Goal: Information Seeking & Learning: Learn about a topic

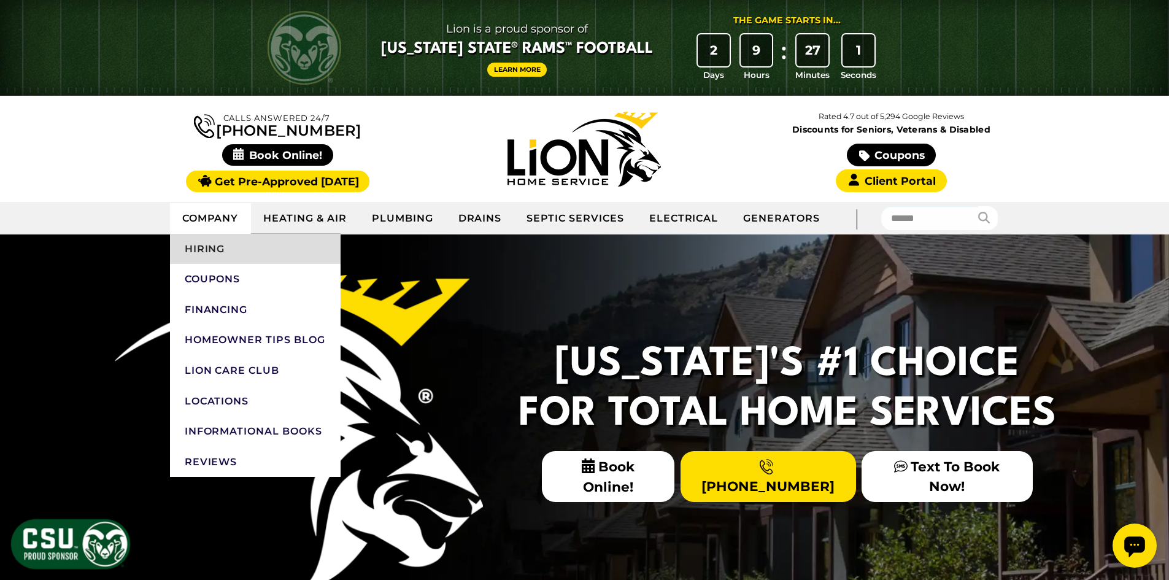
click at [247, 254] on link "Hiring" at bounding box center [255, 249] width 171 height 31
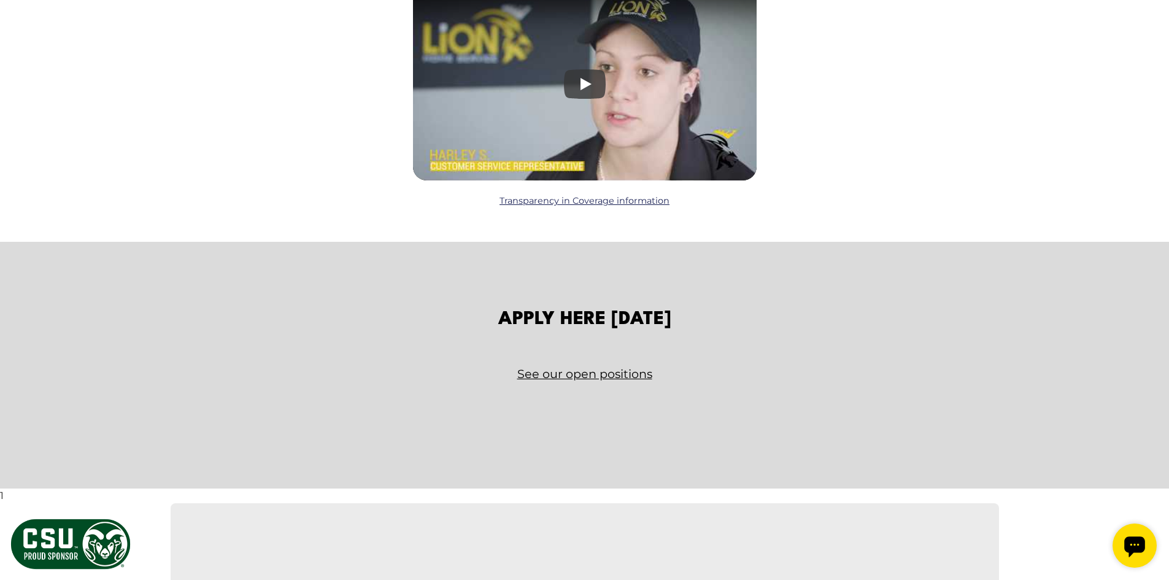
scroll to position [1964, 0]
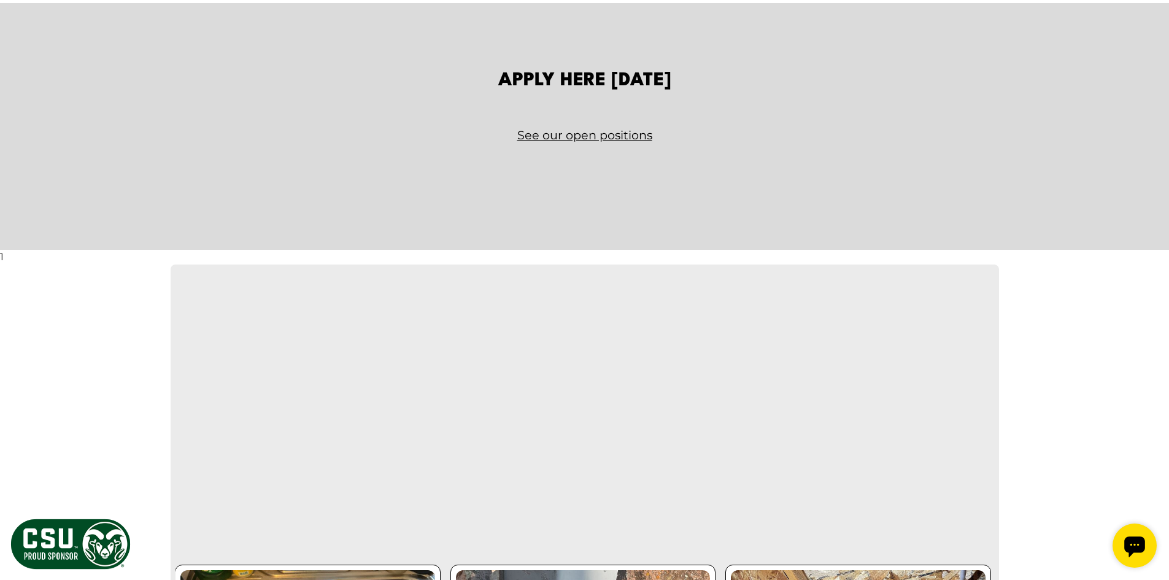
click at [525, 137] on link "See our open positions" at bounding box center [585, 135] width 718 height 21
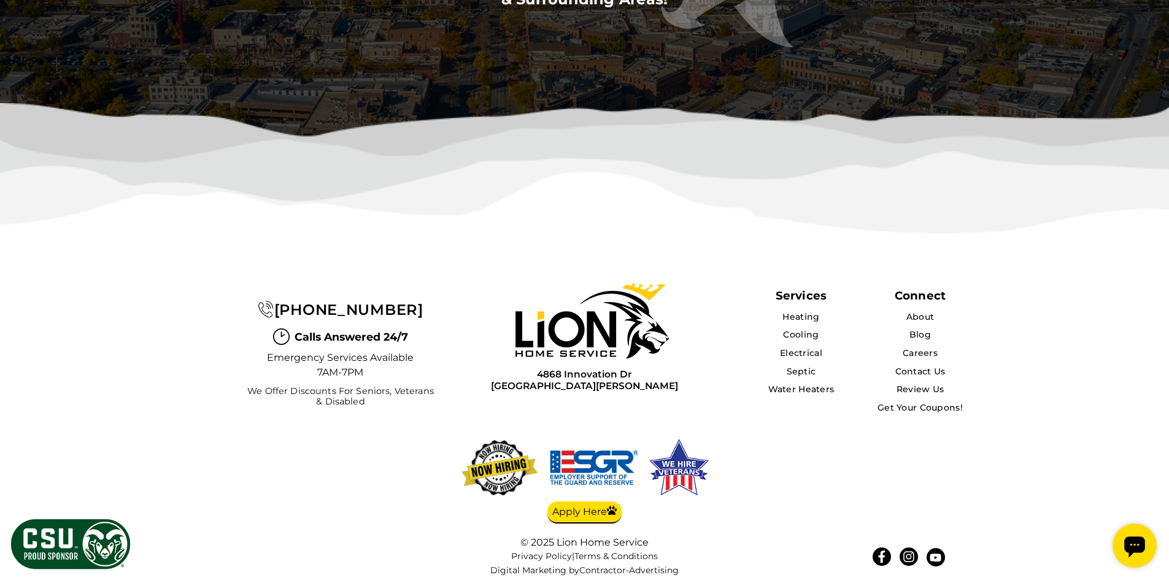
scroll to position [3865, 0]
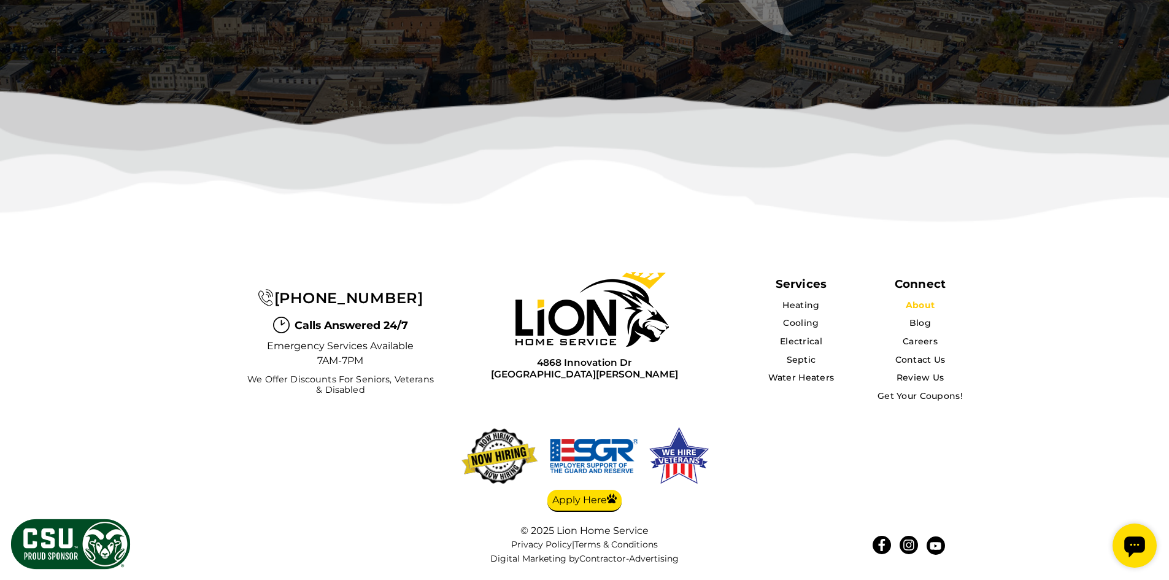
click at [913, 306] on link "About" at bounding box center [920, 305] width 29 height 11
click at [903, 543] on icon at bounding box center [908, 544] width 11 height 11
click at [882, 548] on icon at bounding box center [881, 545] width 7 height 12
